Goal: Navigation & Orientation: Find specific page/section

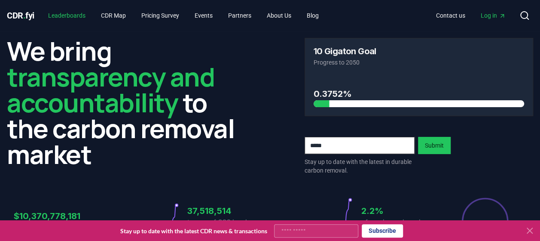
click at [71, 13] on link "Leaderboards" at bounding box center [66, 15] width 51 height 15
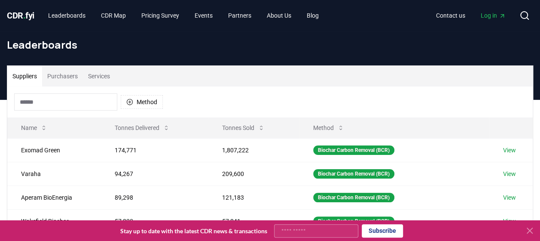
click at [68, 75] on button "Purchasers" at bounding box center [62, 76] width 41 height 21
